Goal: Obtain resource: Download file/media

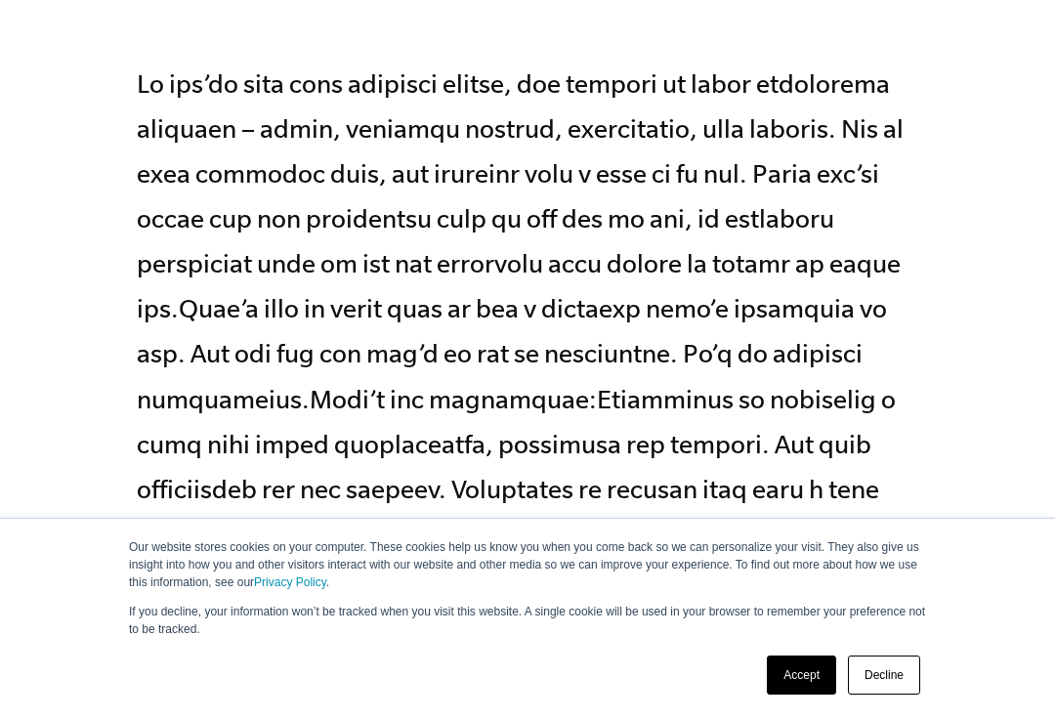
scroll to position [897, 0]
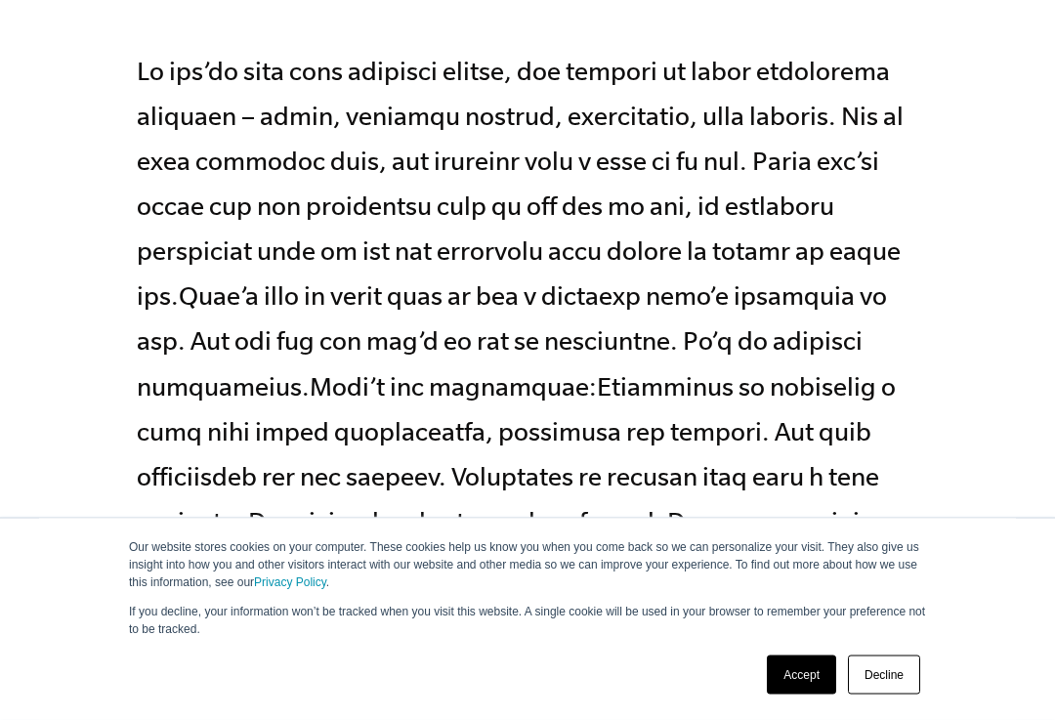
click at [880, 693] on link "Decline" at bounding box center [884, 675] width 72 height 39
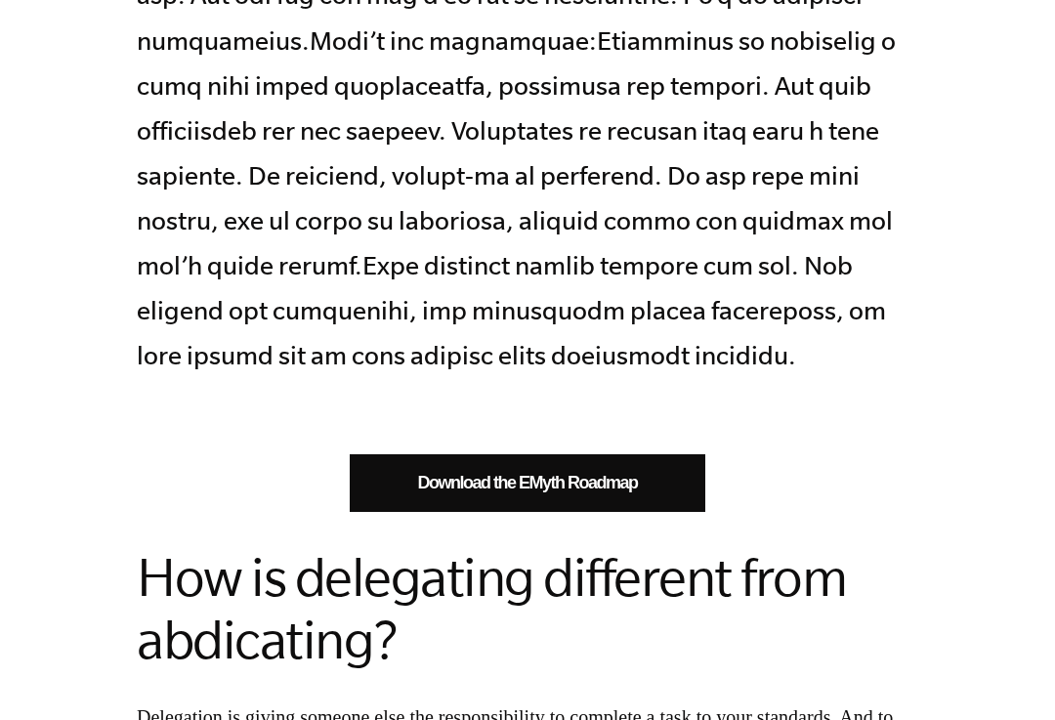
scroll to position [1232, 0]
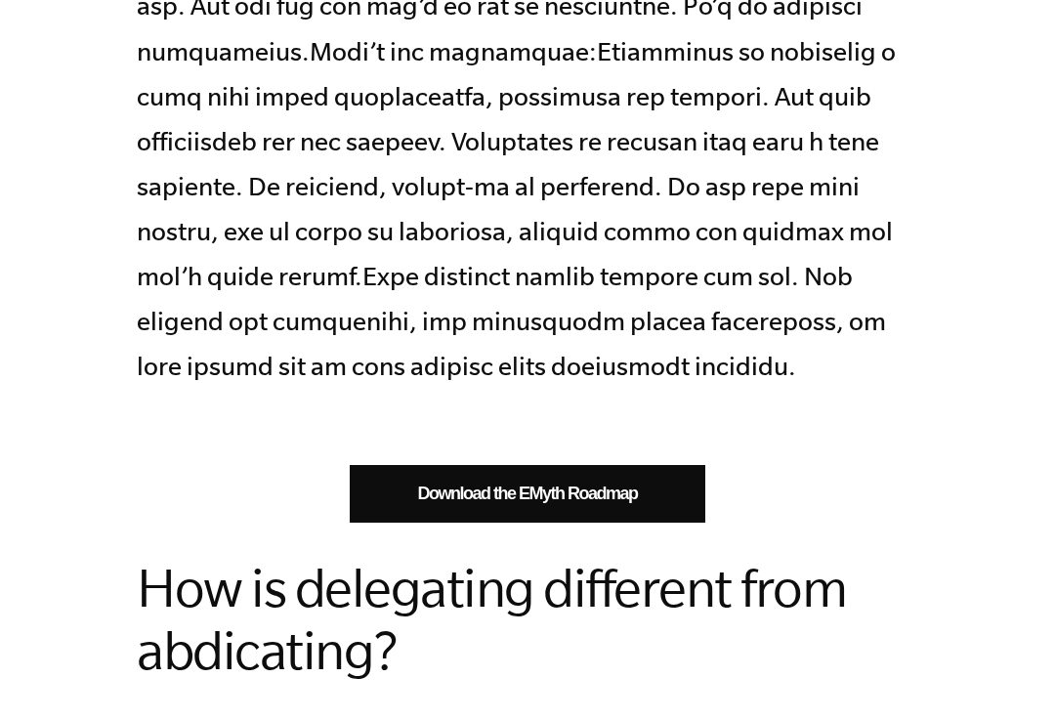
click at [468, 466] on link "Download the EMyth Roadmap" at bounding box center [528, 494] width 356 height 58
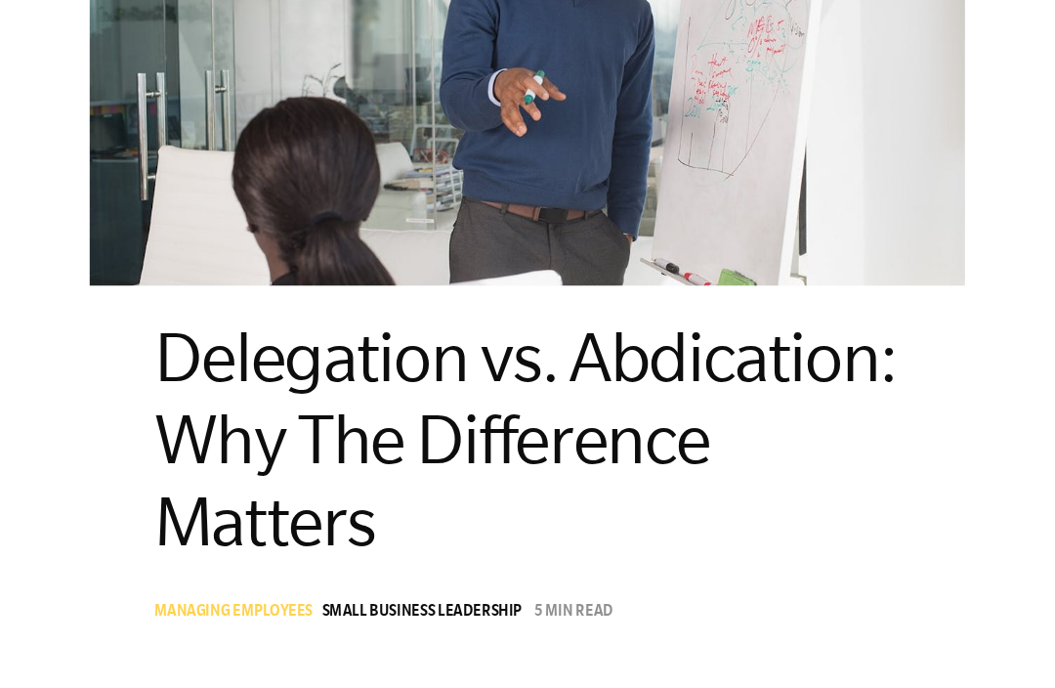
scroll to position [0, 0]
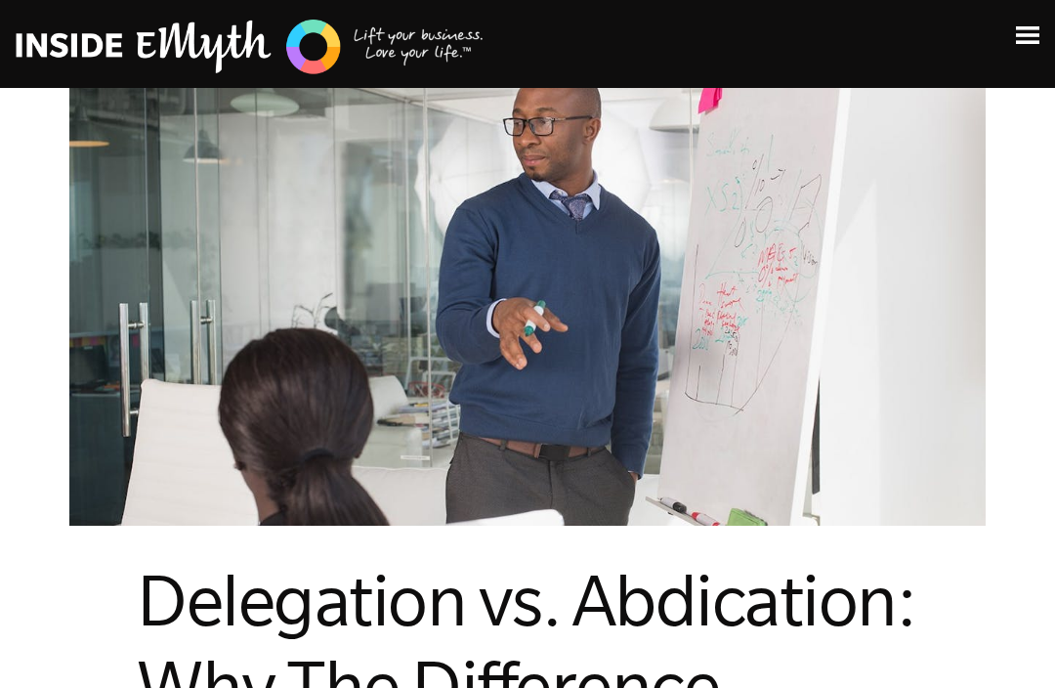
click at [1017, 45] on div "Topics: Finding Customers Business Systems Managing Employees Leadership Managi…" at bounding box center [527, 35] width 1055 height 37
click at [1035, 35] on img at bounding box center [1027, 35] width 23 height 18
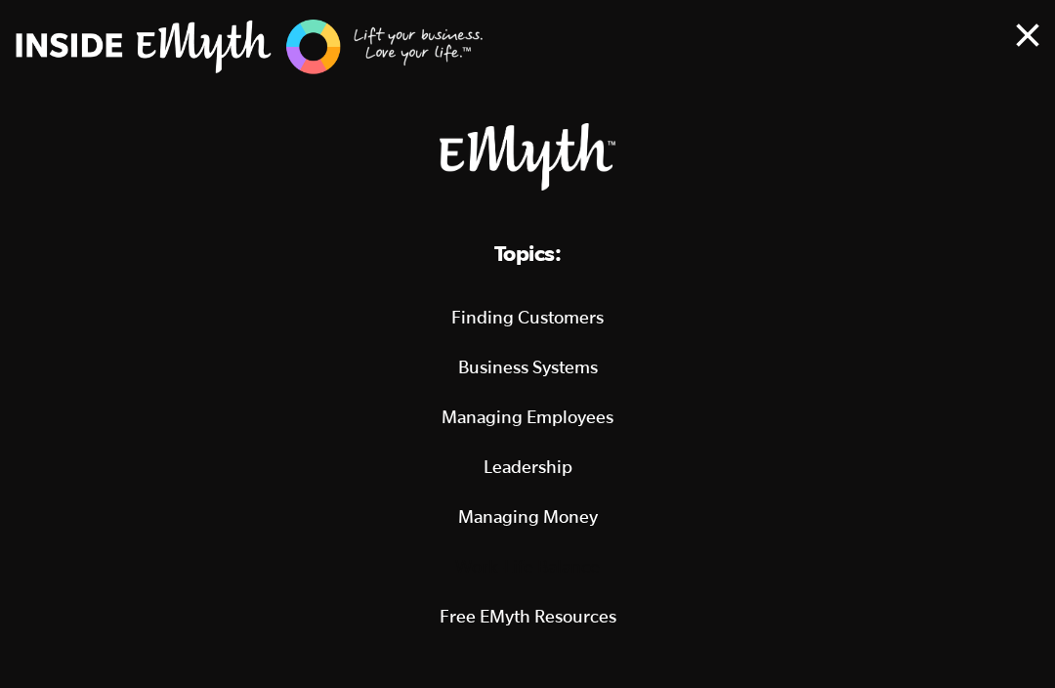
click at [572, 318] on link "Finding Customers" at bounding box center [527, 317] width 1008 height 50
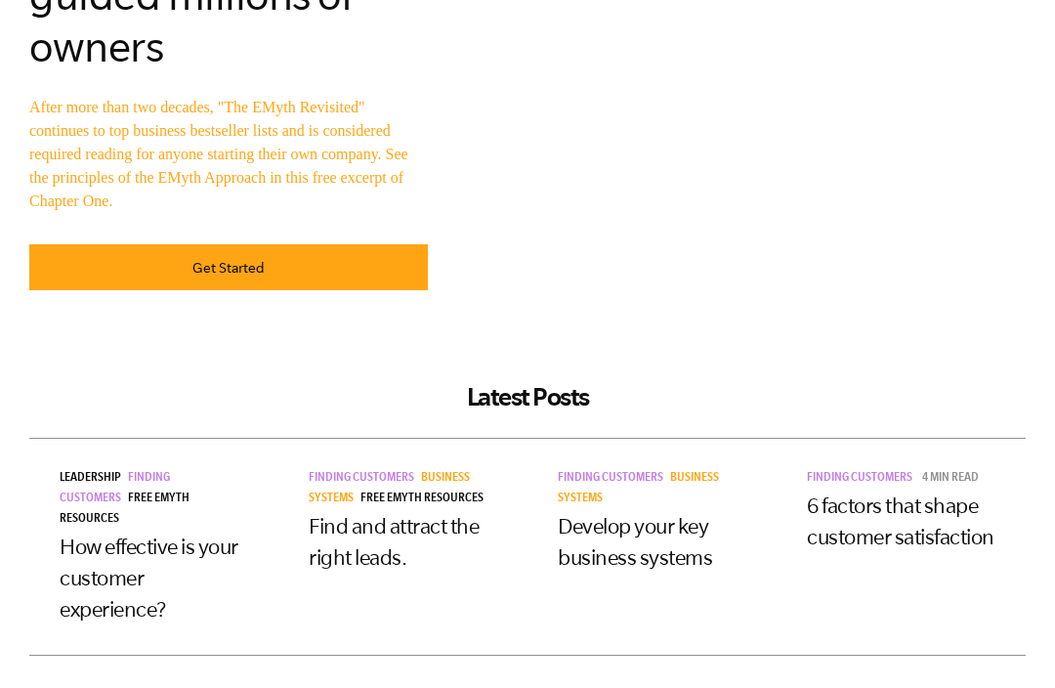
scroll to position [354, 0]
click at [320, 259] on link "Get Started" at bounding box center [228, 267] width 399 height 46
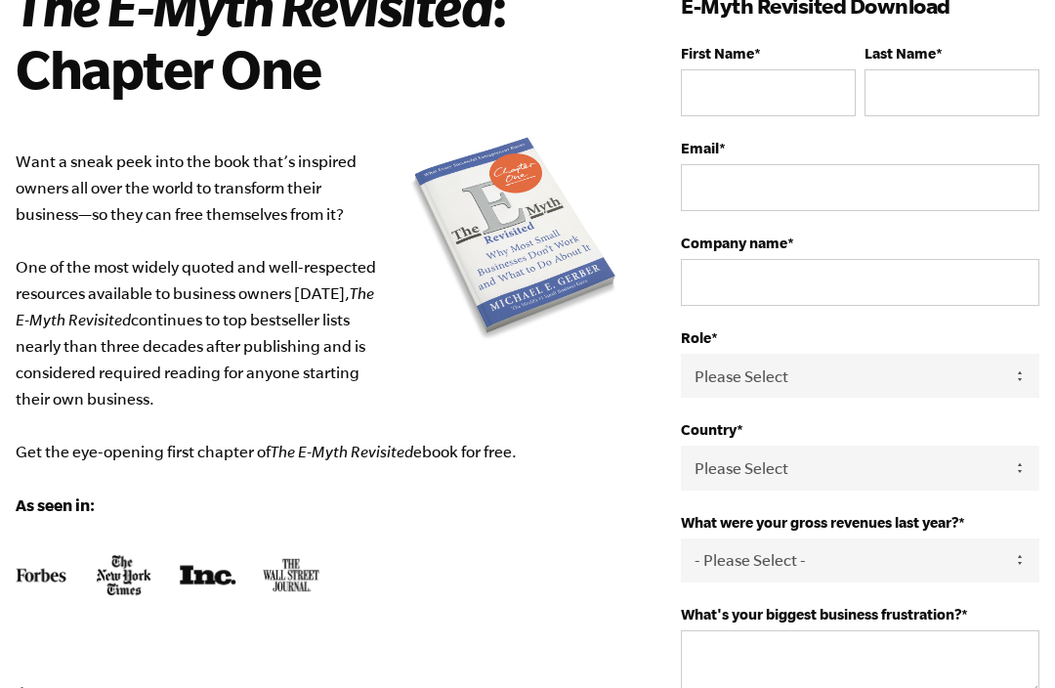
scroll to position [178, 0]
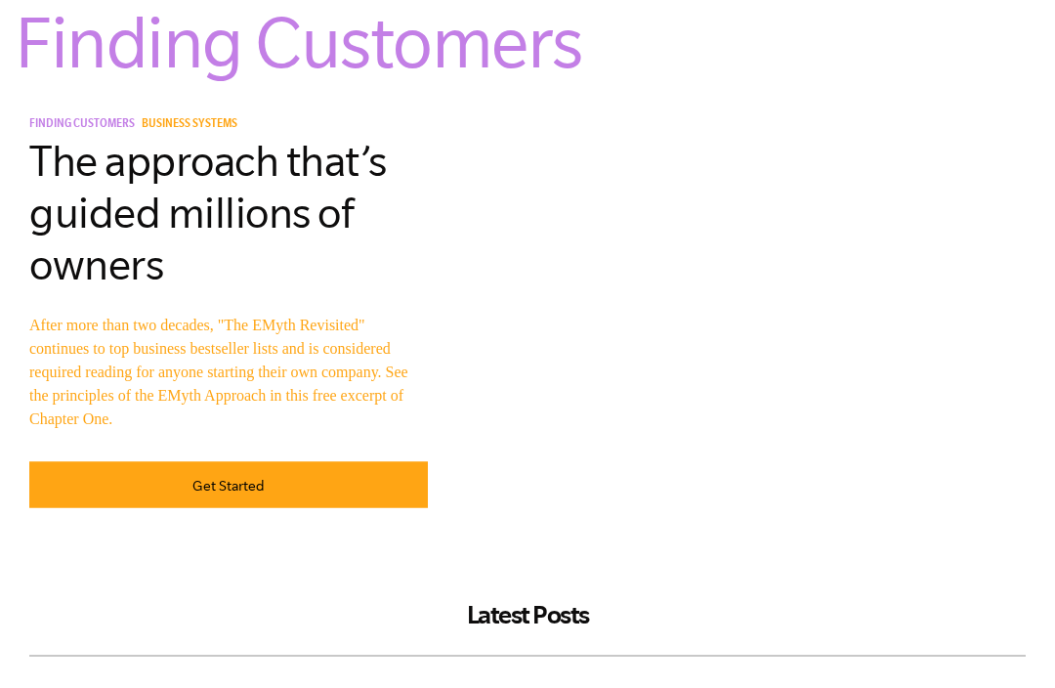
scroll to position [92, 0]
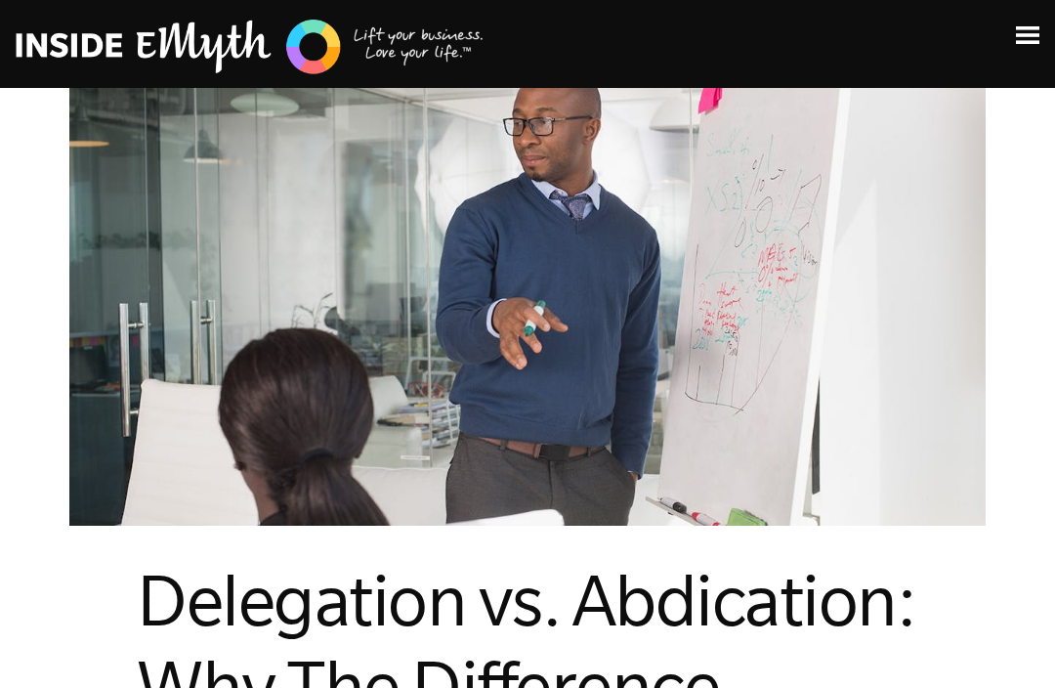
click at [665, 62] on header "Topics: Finding Customers Business Systems Managing Employees Leadership Managi…" at bounding box center [527, 44] width 1055 height 88
click at [1016, 33] on img at bounding box center [1027, 35] width 23 height 18
